Goal: Transaction & Acquisition: Register for event/course

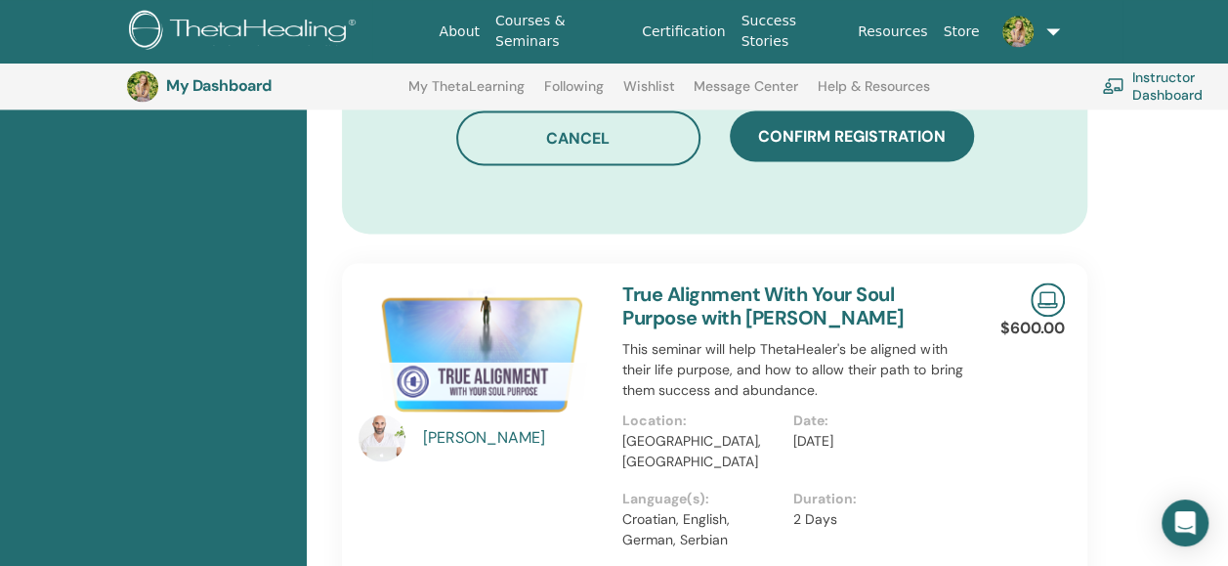
scroll to position [1252, 0]
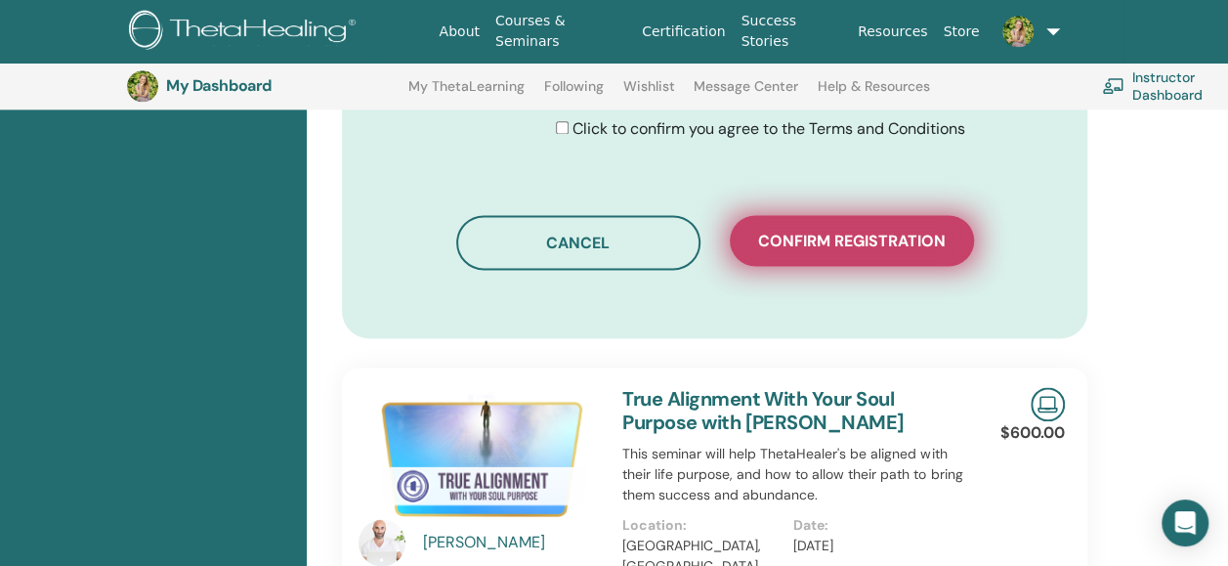
click at [925, 233] on span "Confirm registration" at bounding box center [852, 241] width 188 height 21
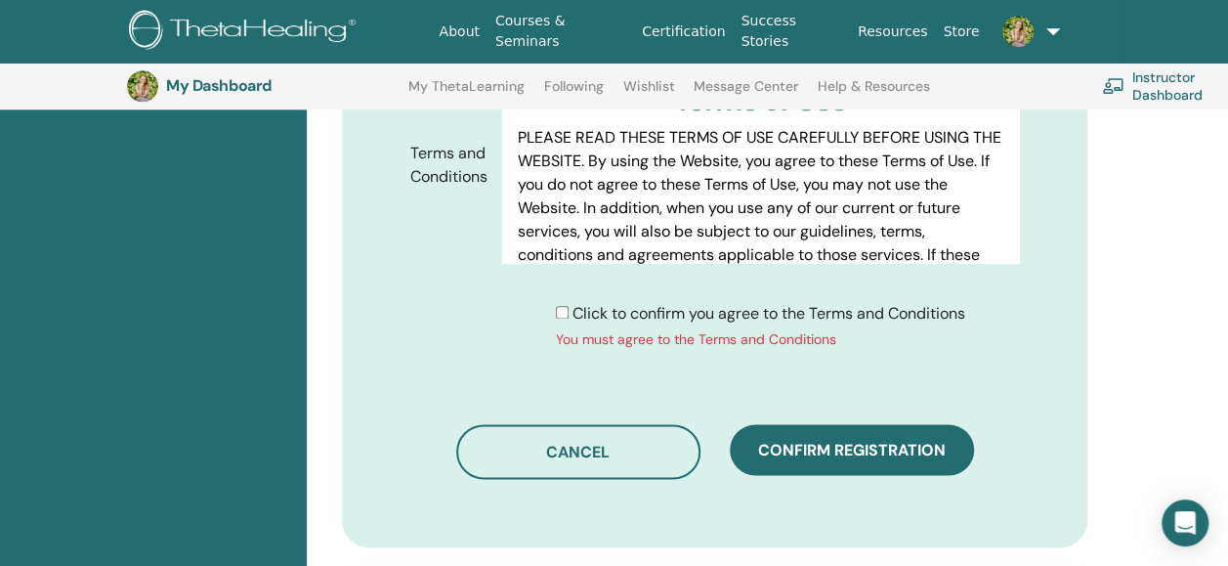
scroll to position [1071, 0]
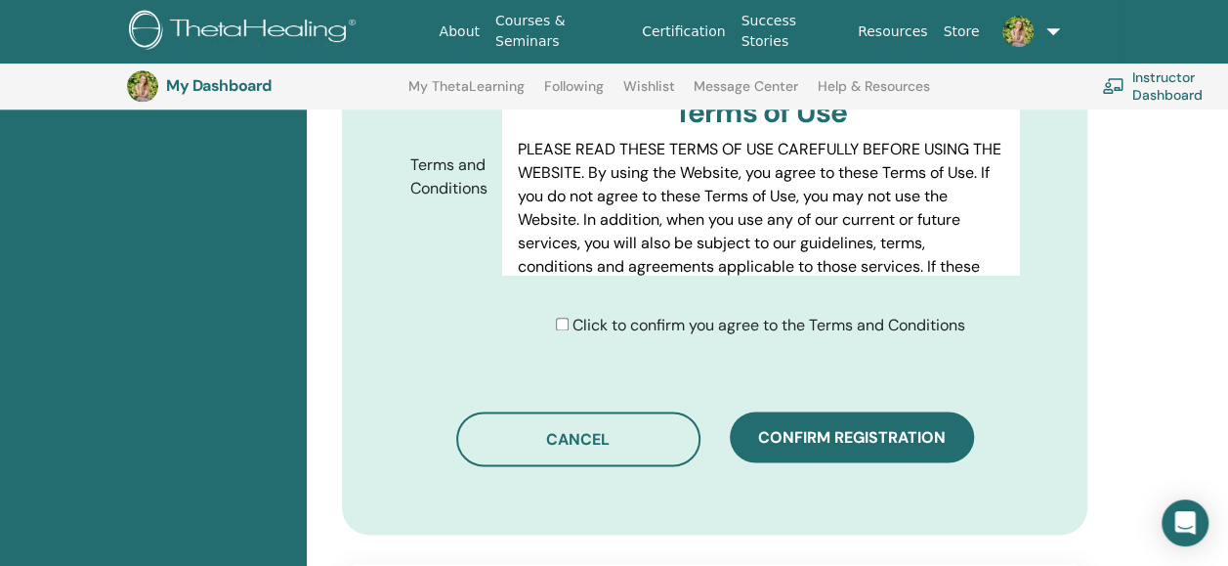
scroll to position [1106, 0]
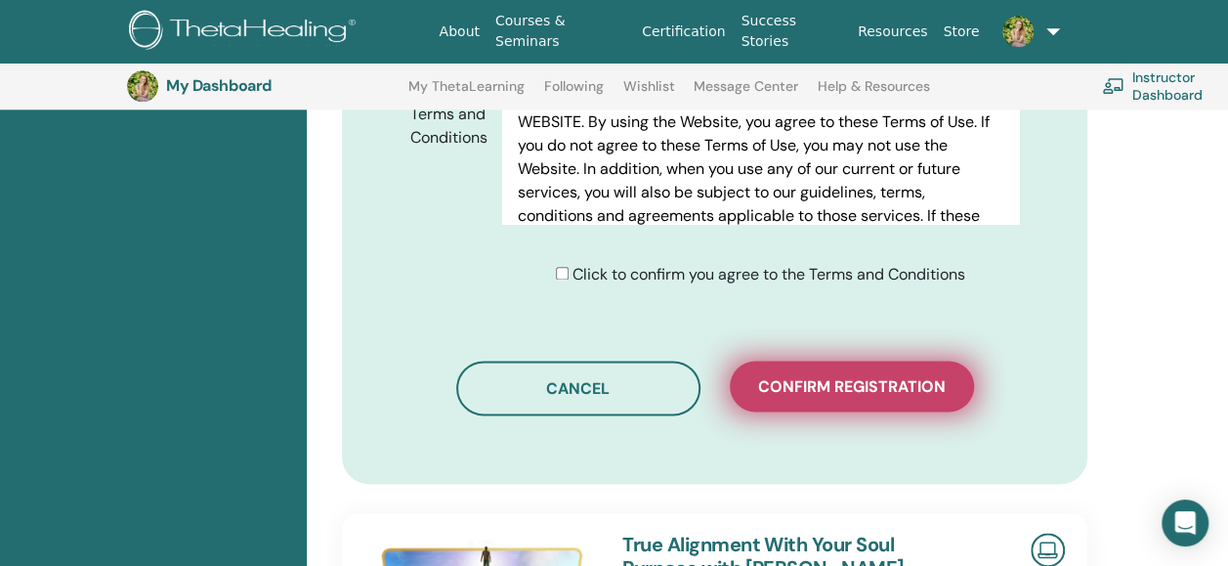
click at [881, 399] on button "Confirm registration" at bounding box center [852, 386] width 244 height 51
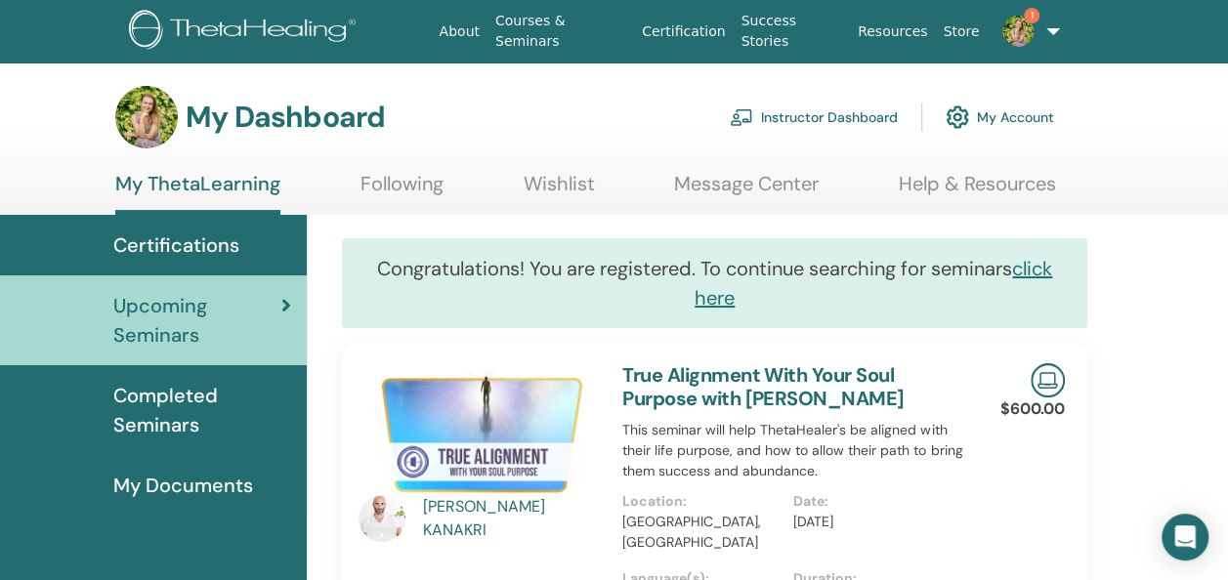
click at [473, 518] on div "ELIAS KANAKRI" at bounding box center [513, 518] width 181 height 47
click at [470, 450] on img at bounding box center [479, 433] width 240 height 138
click at [174, 315] on span "Upcoming Seminars" at bounding box center [197, 320] width 168 height 59
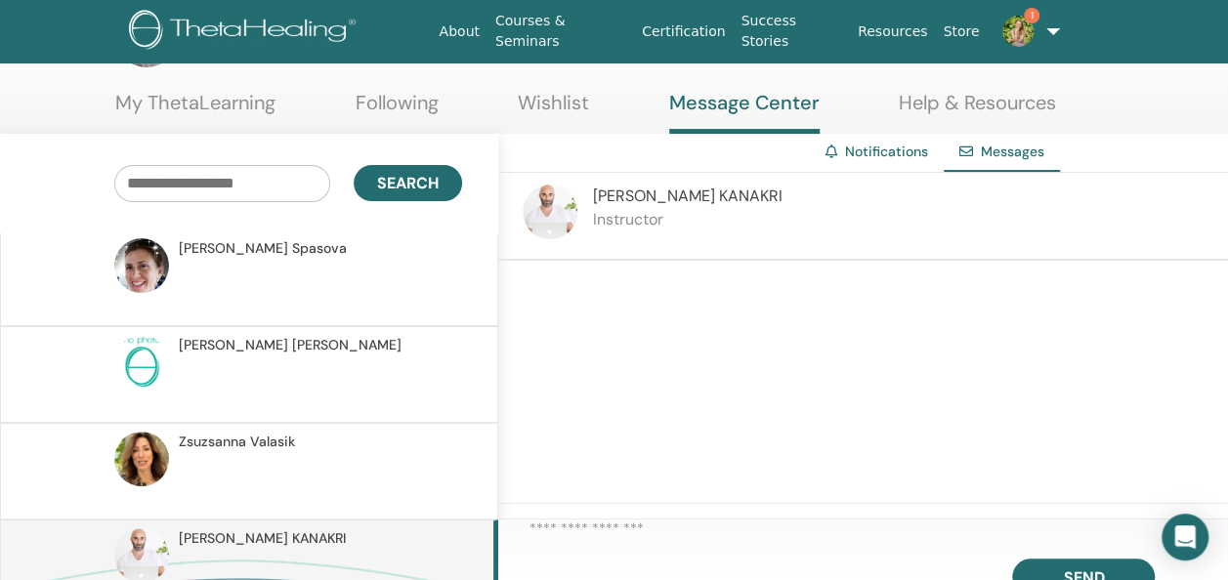
scroll to position [1594, 0]
click at [567, 530] on textarea at bounding box center [879, 533] width 699 height 30
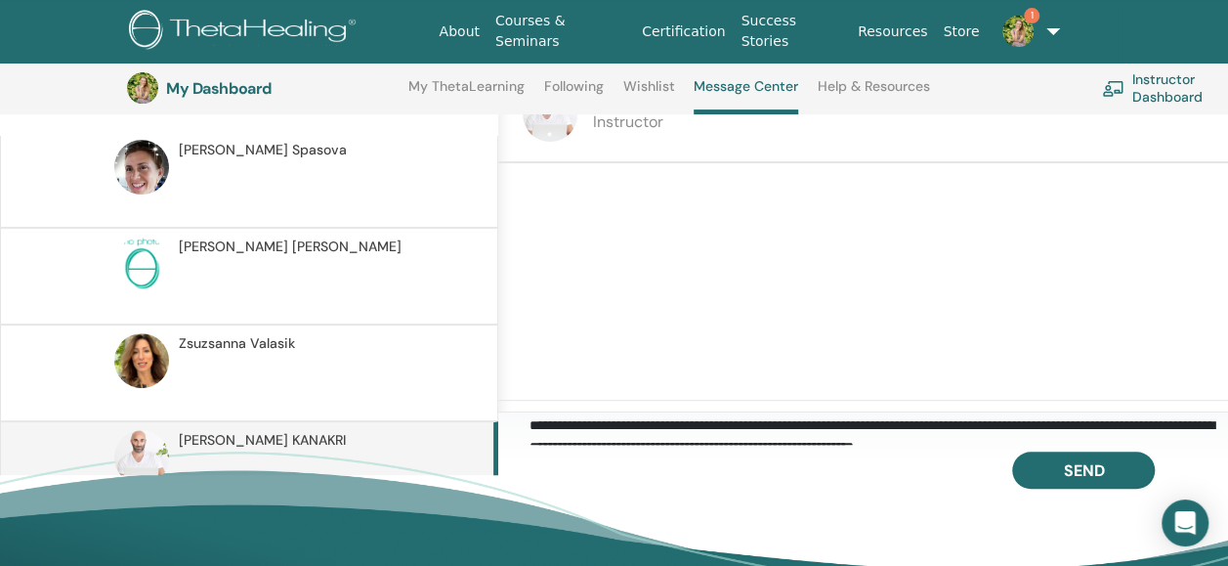
scroll to position [12, 0]
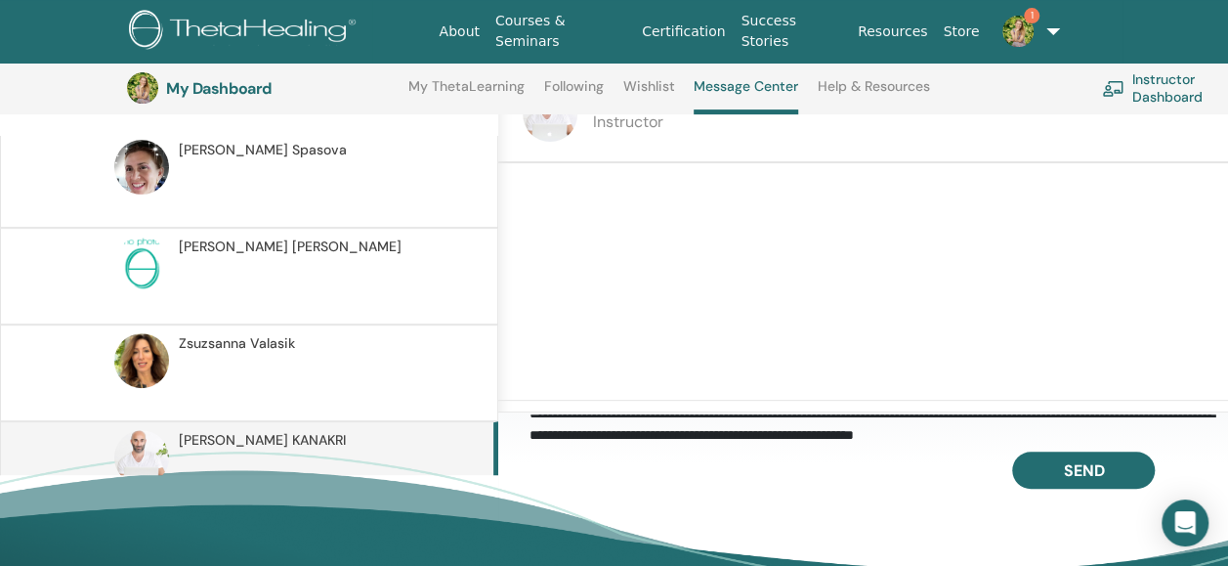
click at [768, 444] on textarea "**********" at bounding box center [879, 429] width 699 height 30
drag, startPoint x: 1053, startPoint y: 439, endPoint x: 924, endPoint y: 440, distance: 129.0
click at [924, 440] on textarea "**********" at bounding box center [879, 429] width 699 height 30
click at [934, 443] on textarea "**********" at bounding box center [879, 429] width 699 height 30
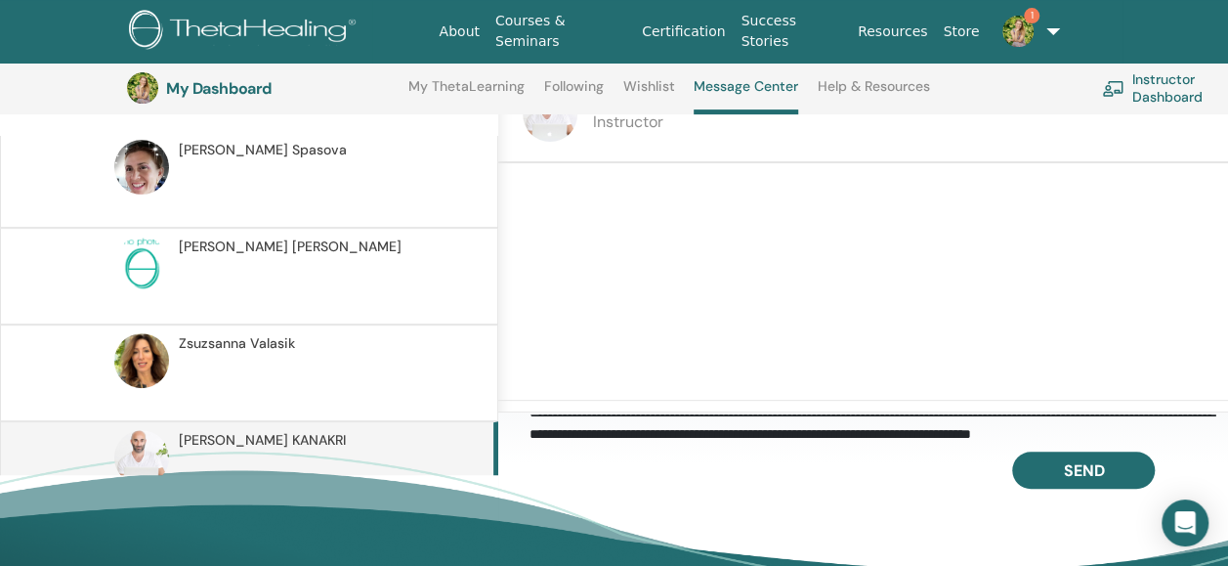
scroll to position [33, 0]
click at [566, 422] on textarea "**********" at bounding box center [879, 429] width 699 height 30
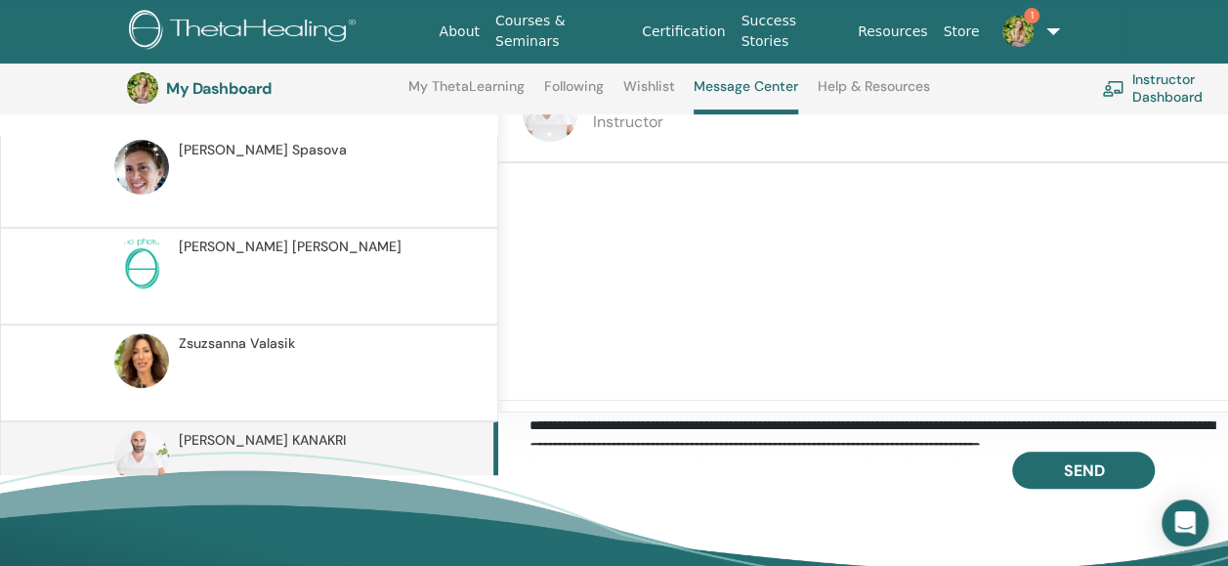
drag, startPoint x: 1009, startPoint y: 423, endPoint x: 1014, endPoint y: 399, distance: 24.9
click at [1014, 399] on div "**********" at bounding box center [863, 224] width 730 height 376
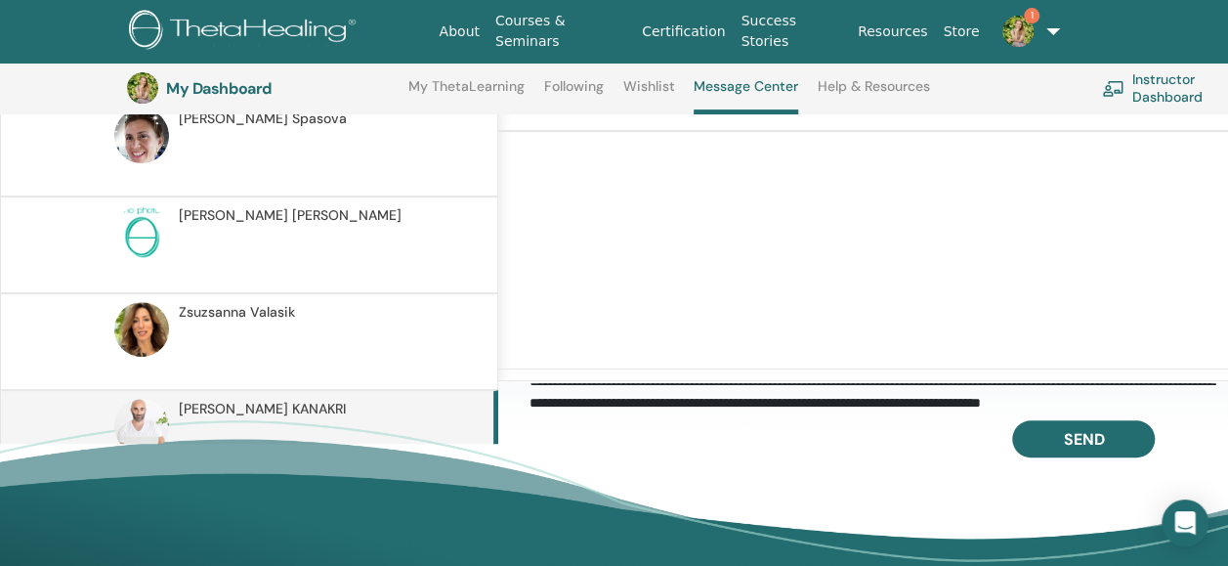
scroll to position [33, 0]
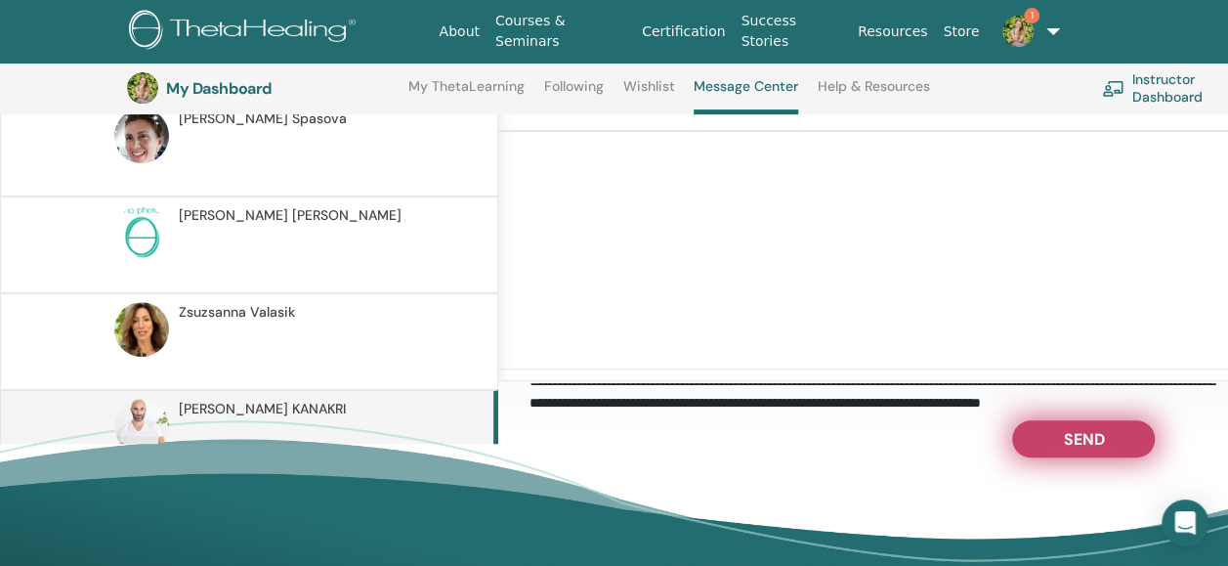
type textarea "**********"
click at [1108, 440] on button "Send" at bounding box center [1083, 438] width 143 height 37
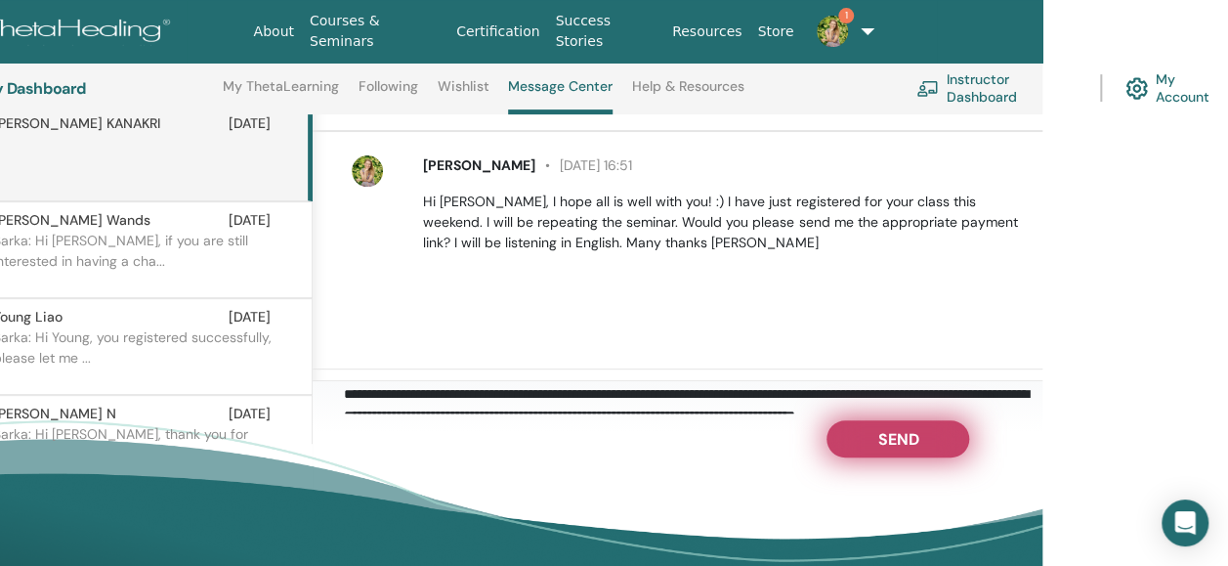
scroll to position [262, 187]
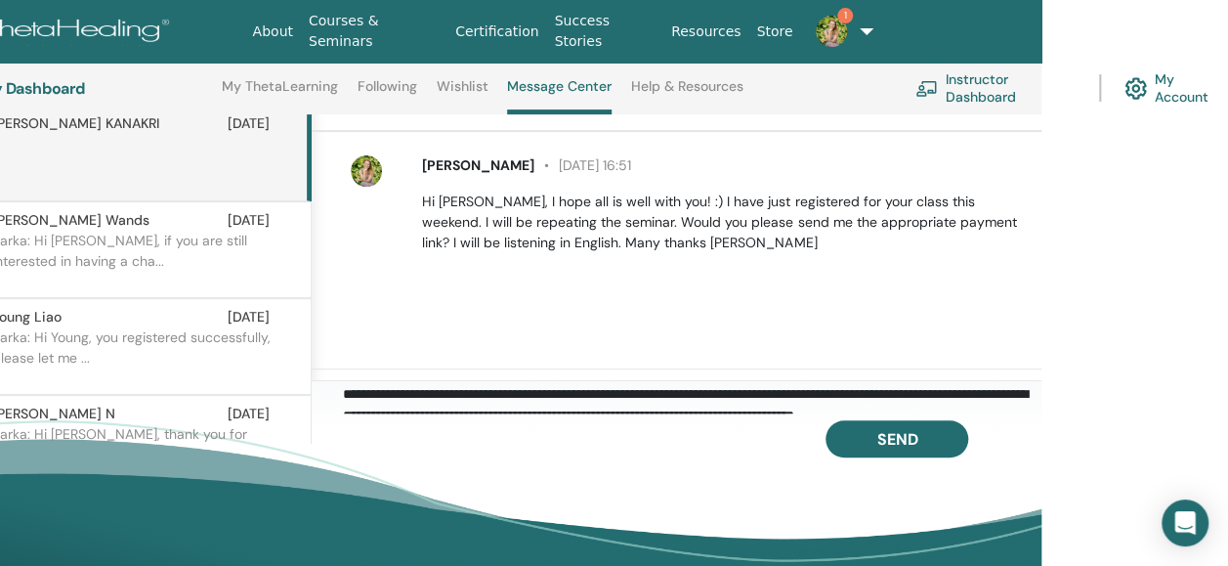
click at [838, 18] on span "1" at bounding box center [846, 16] width 16 height 16
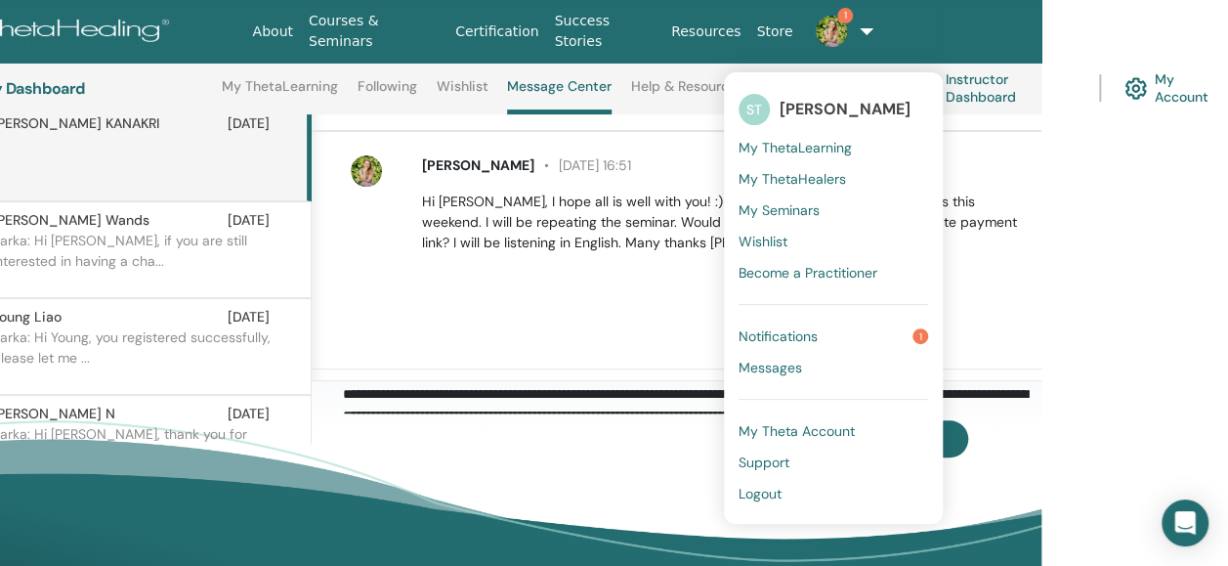
click at [804, 330] on span "Notifications" at bounding box center [778, 336] width 79 height 18
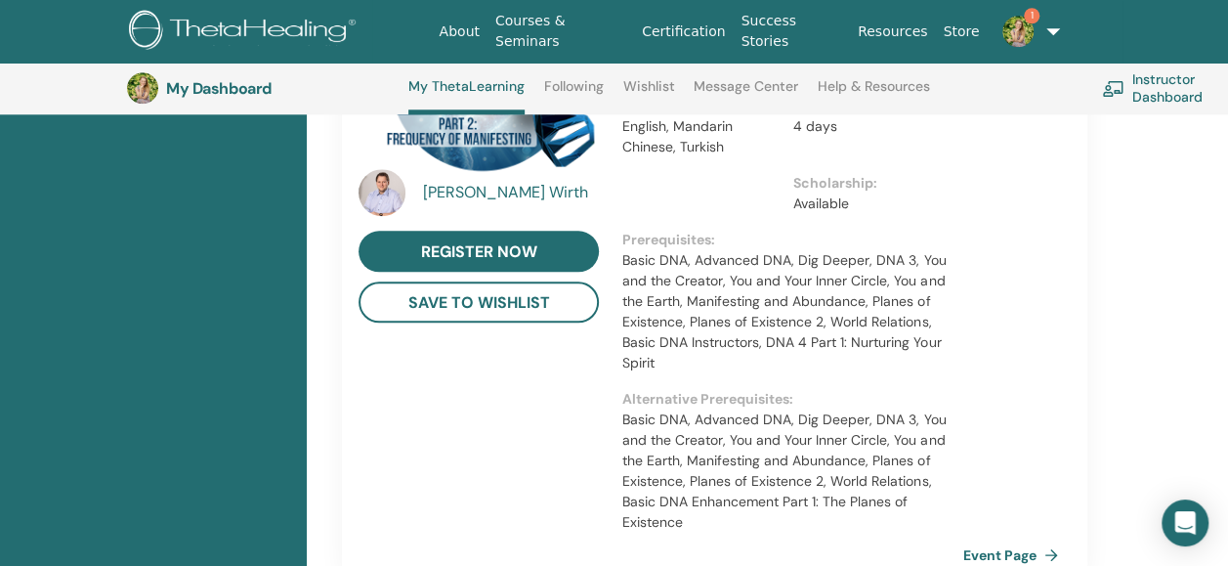
scroll to position [828, 0]
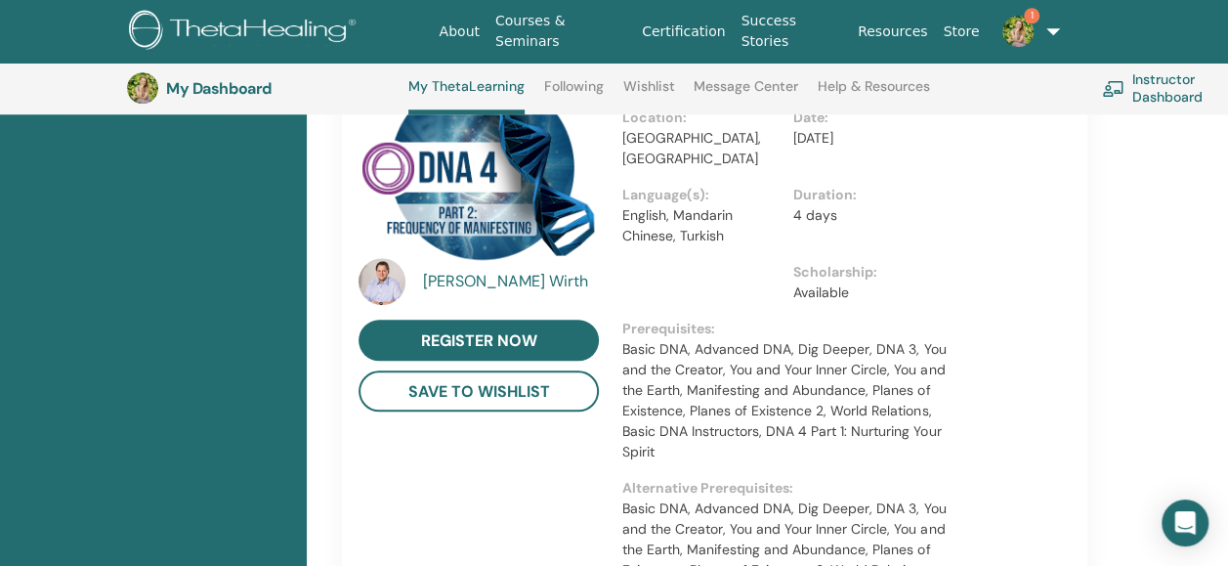
click at [501, 172] on img at bounding box center [479, 157] width 240 height 213
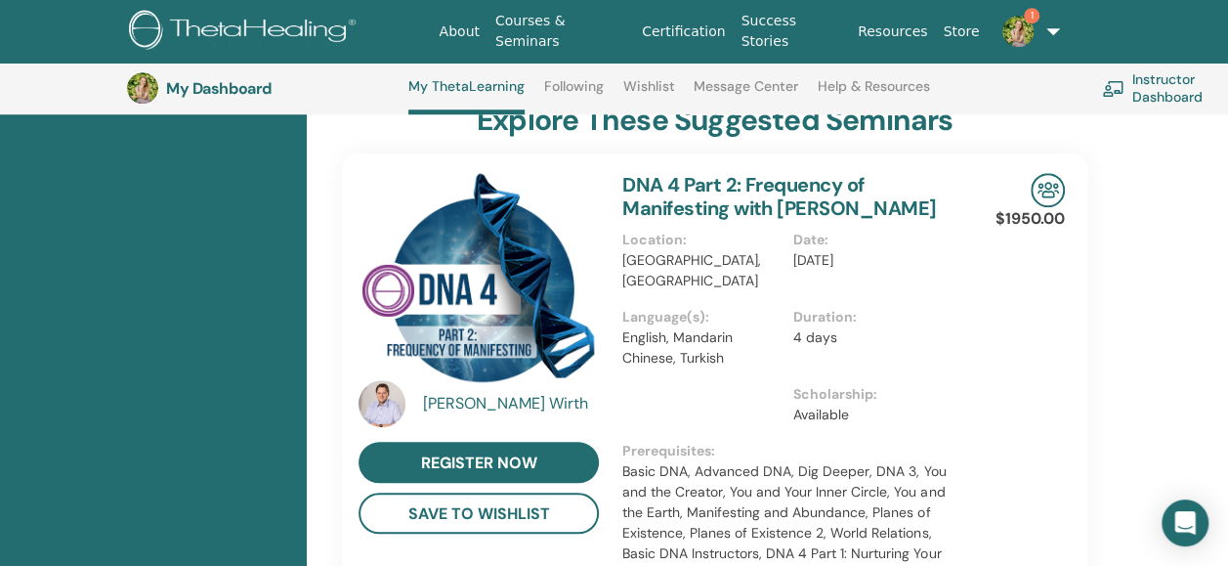
scroll to position [702, 0]
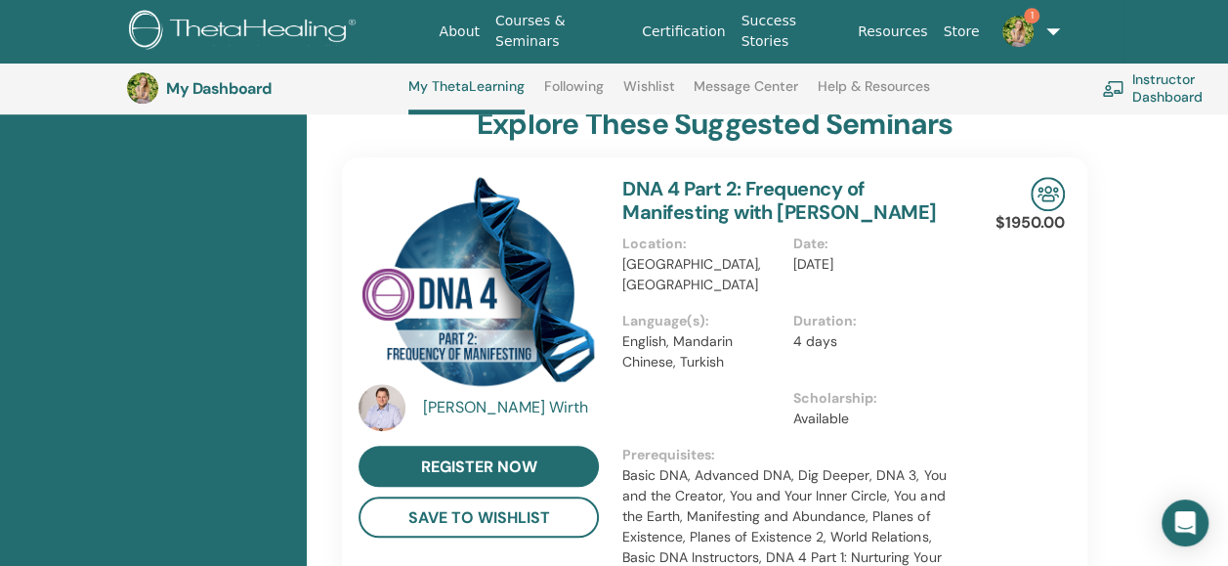
click at [786, 177] on link "DNA 4 Part 2: Frequency of Manifesting with Matthias Wirth" at bounding box center [780, 200] width 314 height 49
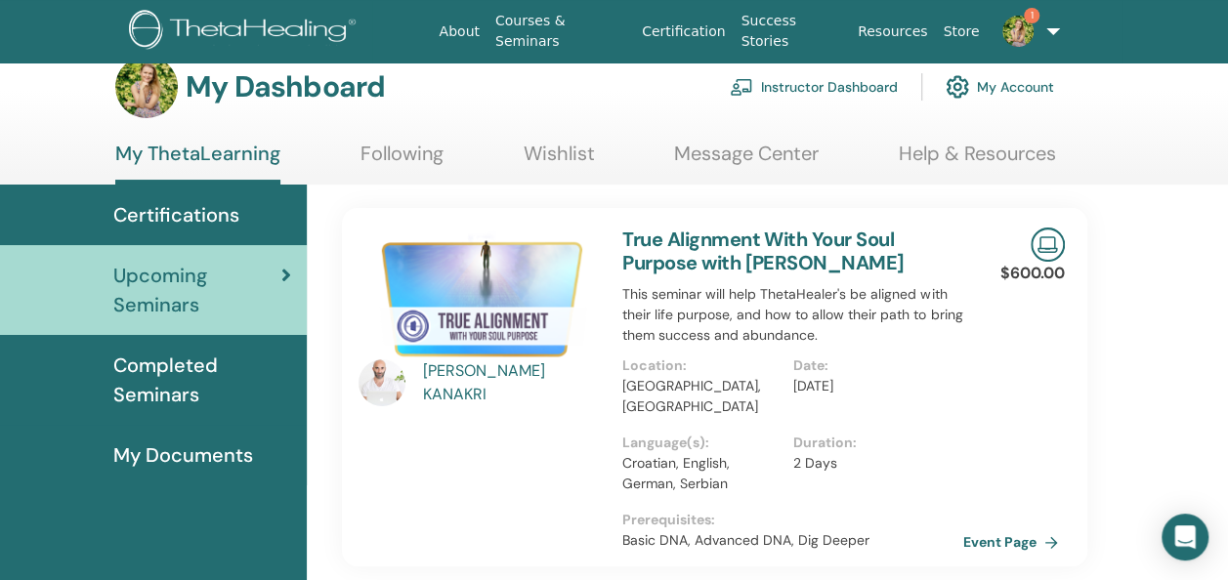
scroll to position [0, 0]
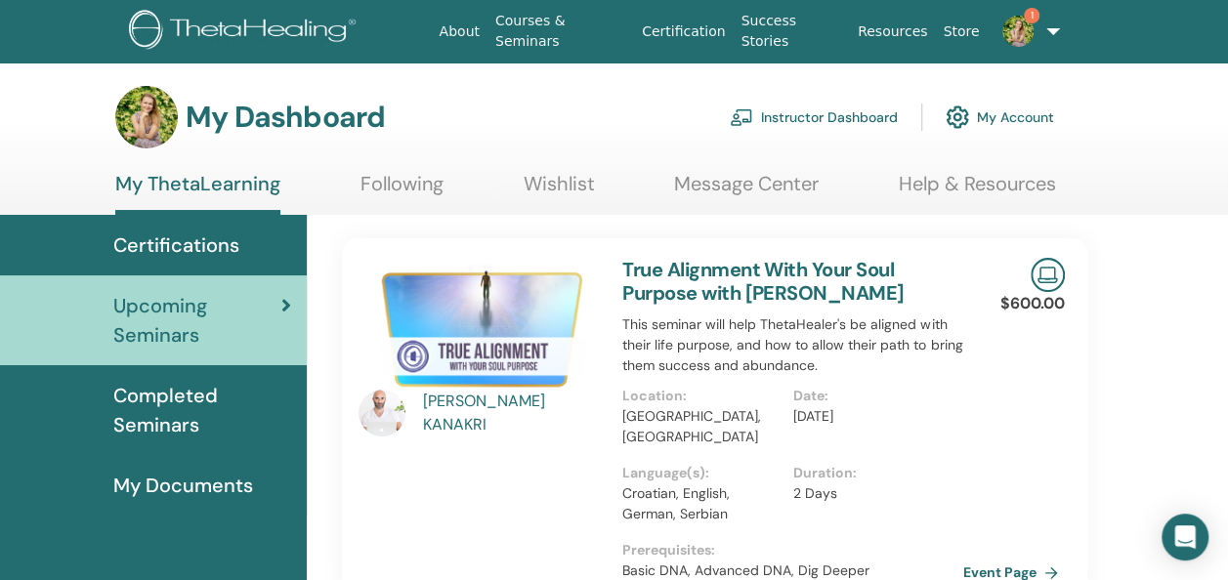
click at [1023, 39] on img at bounding box center [1018, 31] width 31 height 31
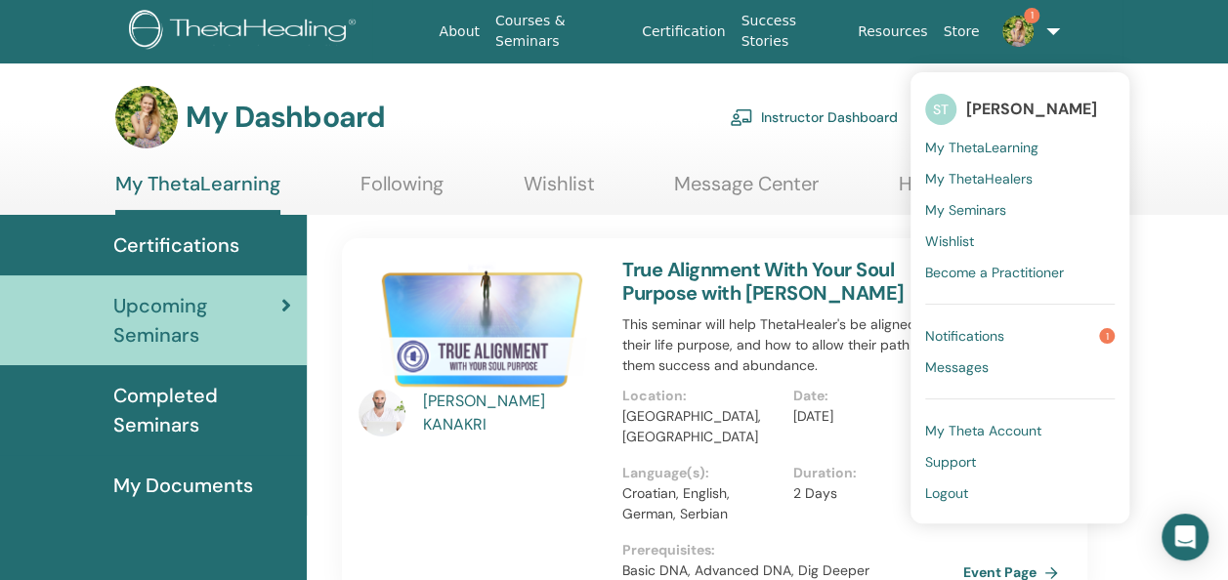
click at [978, 334] on span "Notifications" at bounding box center [964, 336] width 79 height 18
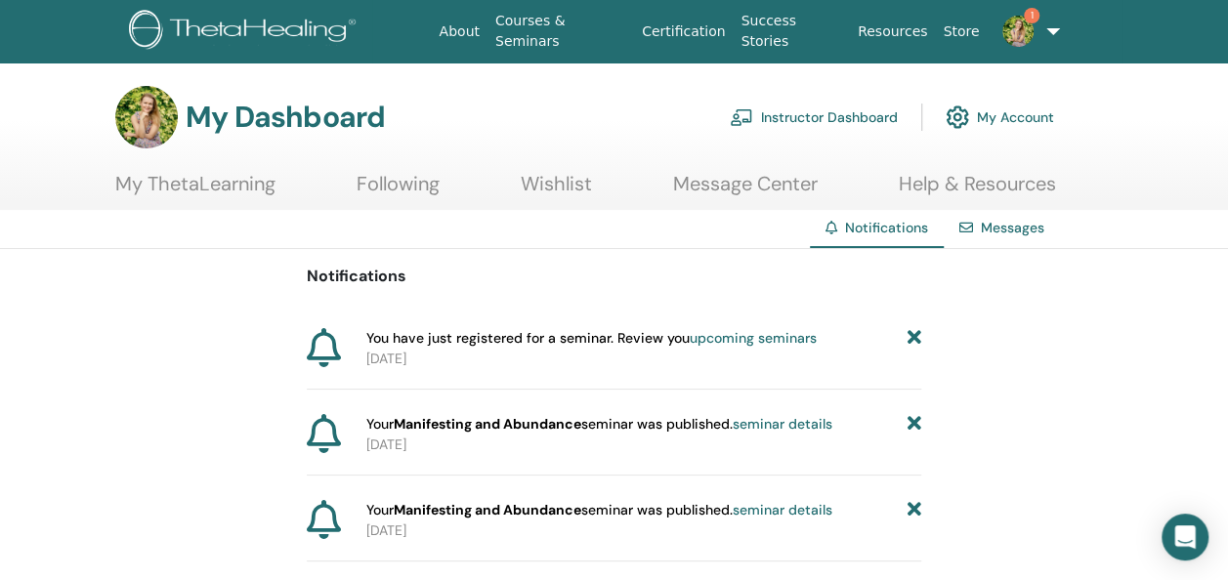
click at [1023, 33] on img at bounding box center [1018, 31] width 31 height 31
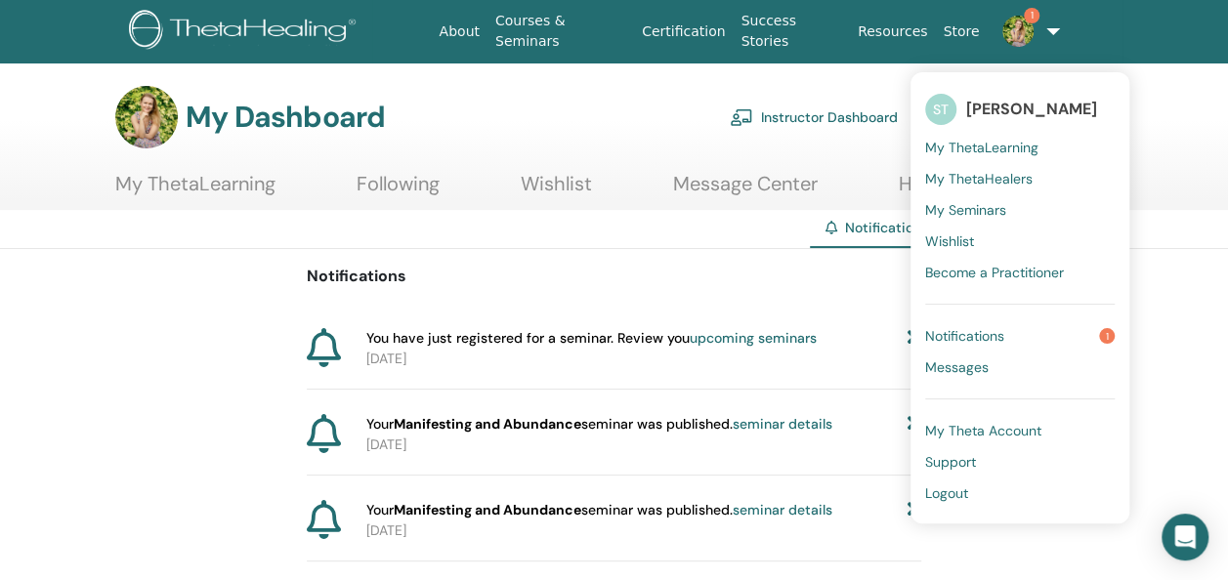
click at [983, 108] on span "[PERSON_NAME]" at bounding box center [1031, 109] width 131 height 21
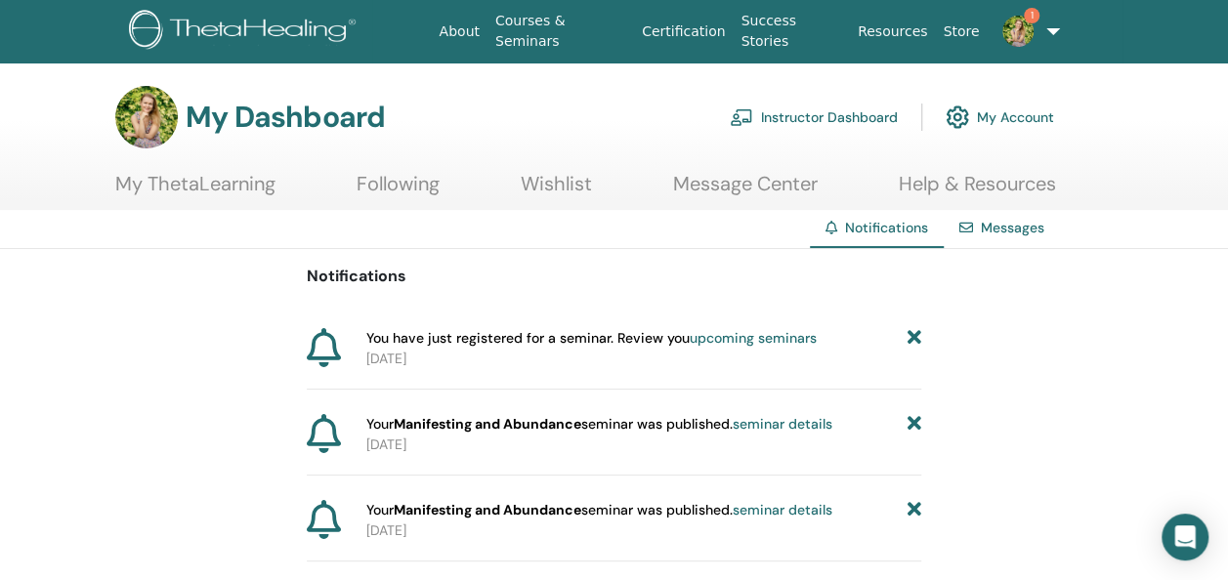
click at [277, 35] on img at bounding box center [246, 32] width 234 height 44
click at [989, 107] on link "My Account" at bounding box center [1000, 117] width 108 height 43
